Goal: Check status: Check status

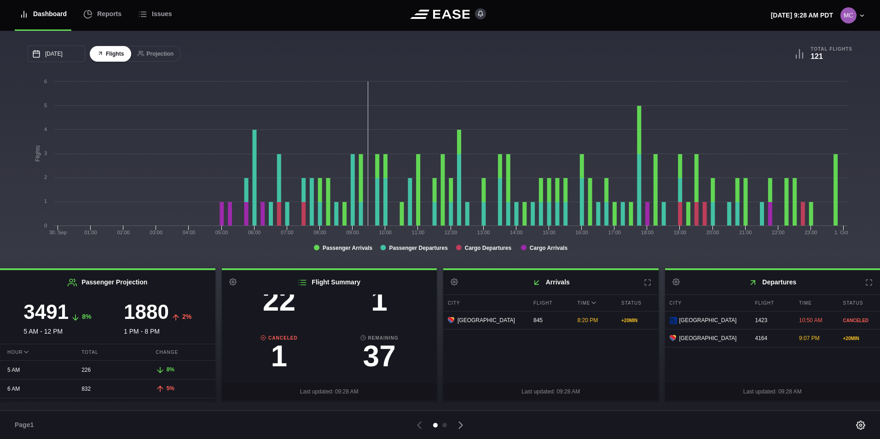
scroll to position [96, 0]
click at [279, 354] on h3 "1" at bounding box center [279, 355] width 100 height 29
select select "CANCELED"
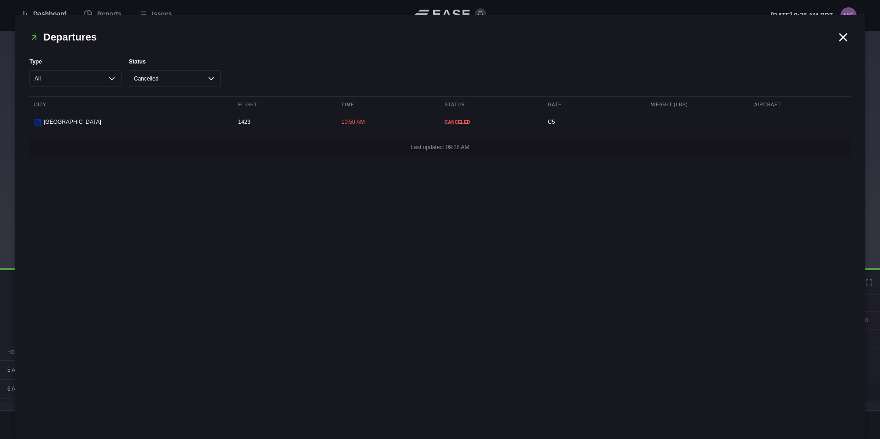
click at [841, 39] on icon at bounding box center [843, 37] width 7 height 7
